Goal: Task Accomplishment & Management: Complete application form

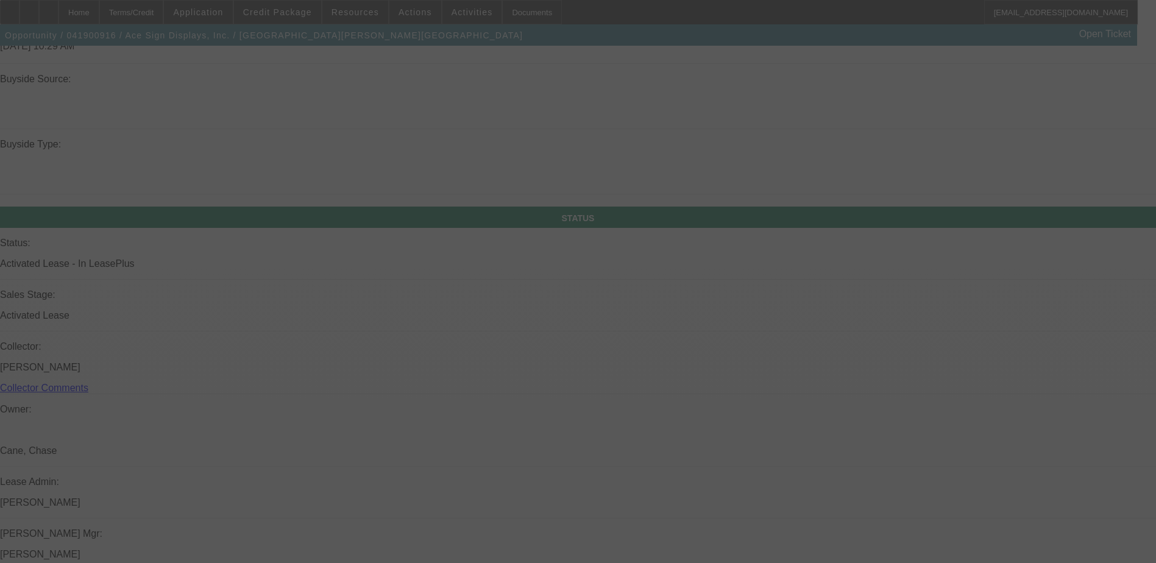
scroll to position [1233, 0]
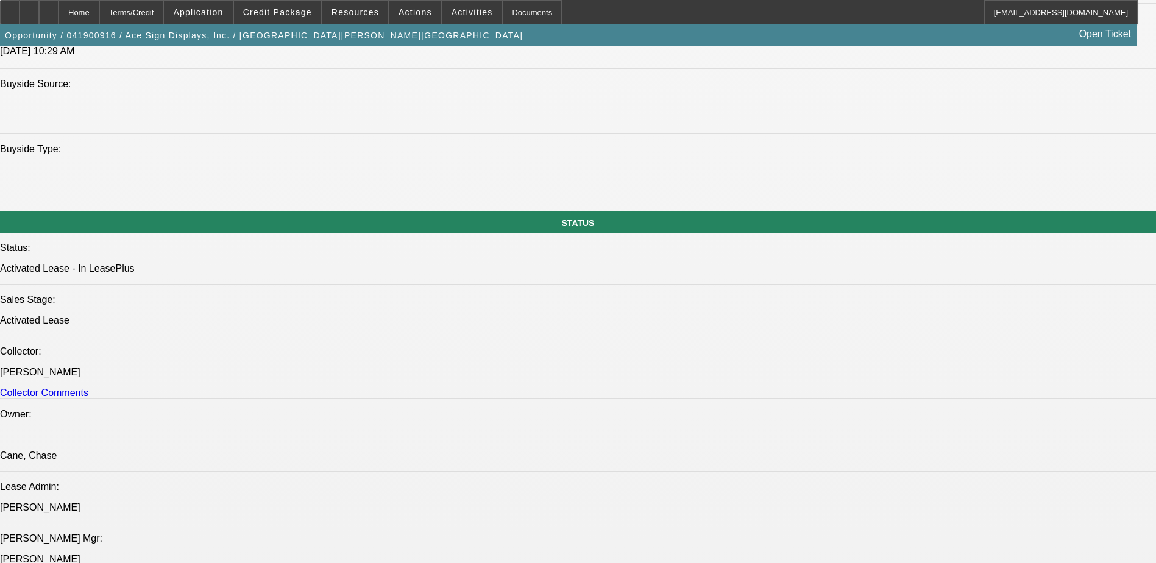
select select "0"
select select "0.1"
select select "0"
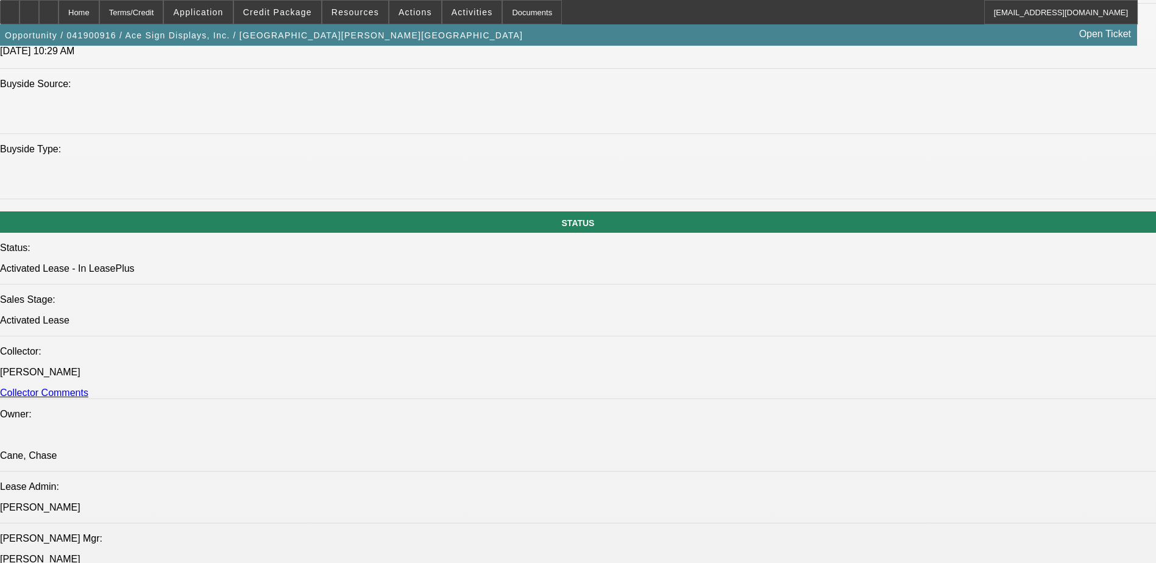
select select "0.1"
select select "0"
select select "0.1"
select select "0"
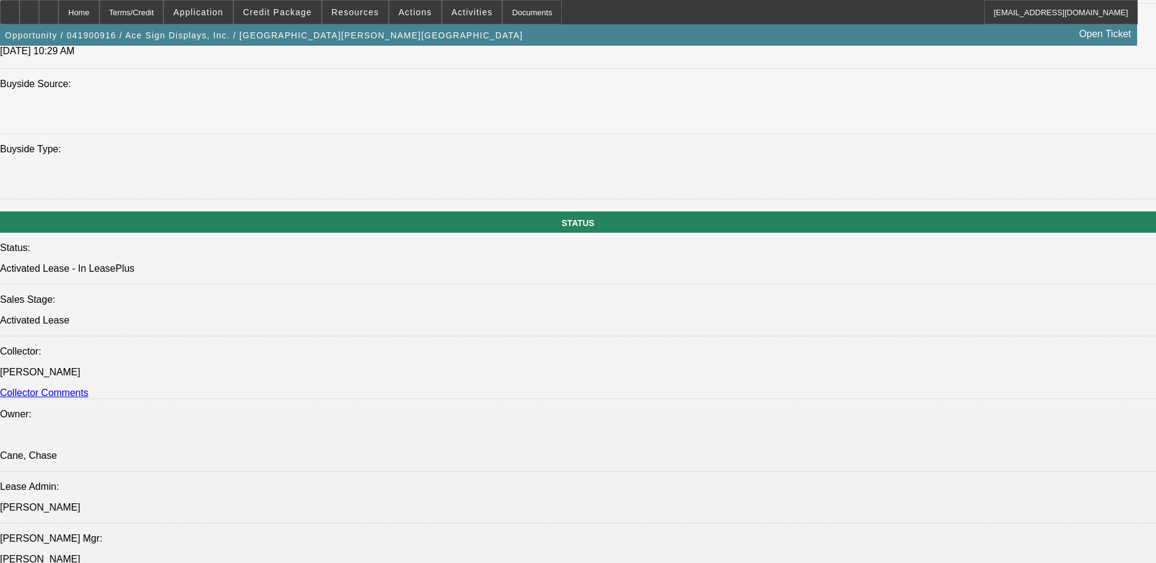
select select "0"
select select "0.1"
select select "1"
select select "4"
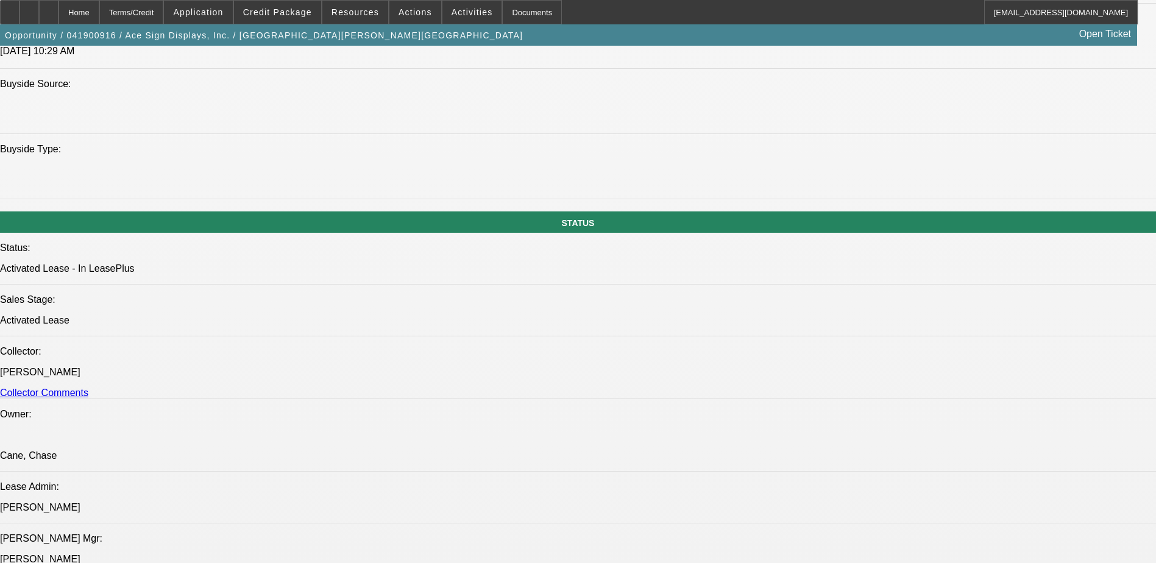
select select "1"
select select "4"
select select "1"
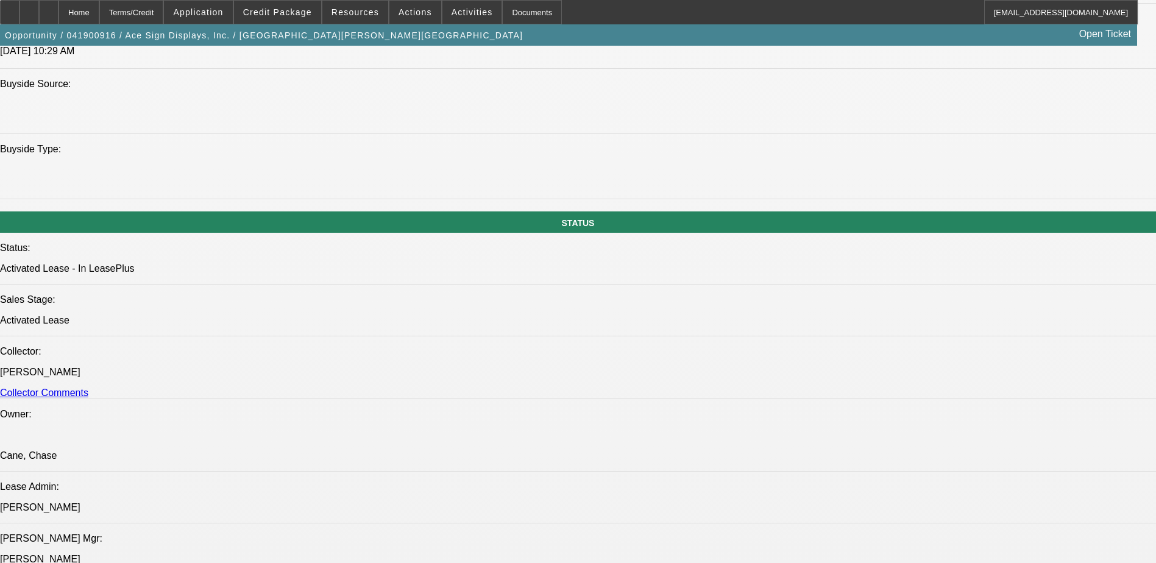
select select "4"
select select "1"
select select "4"
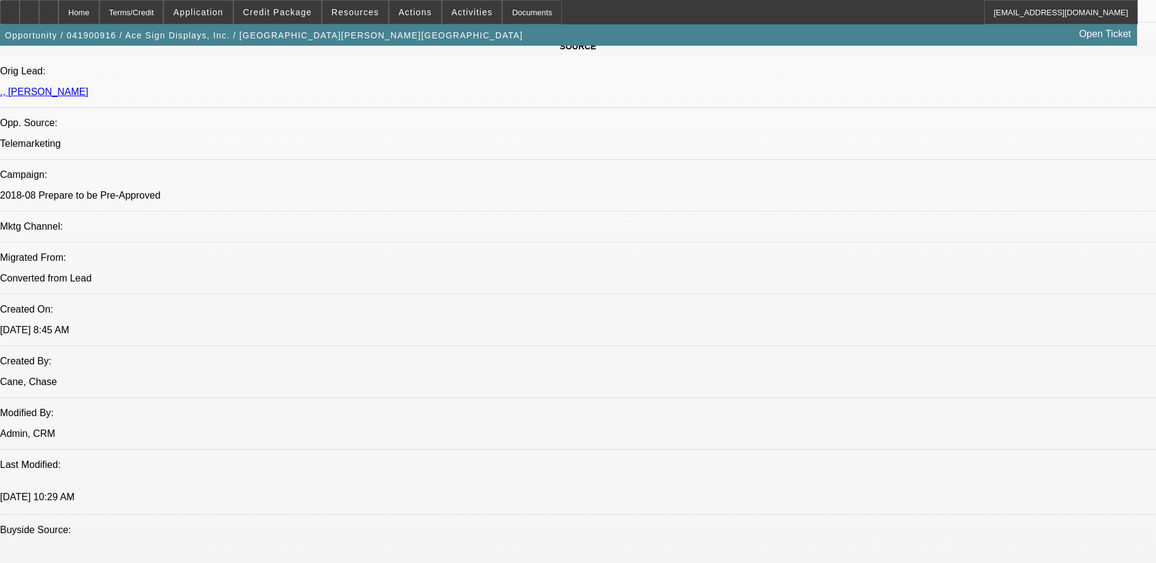
scroll to position [919, 0]
